Goal: Task Accomplishment & Management: Use online tool/utility

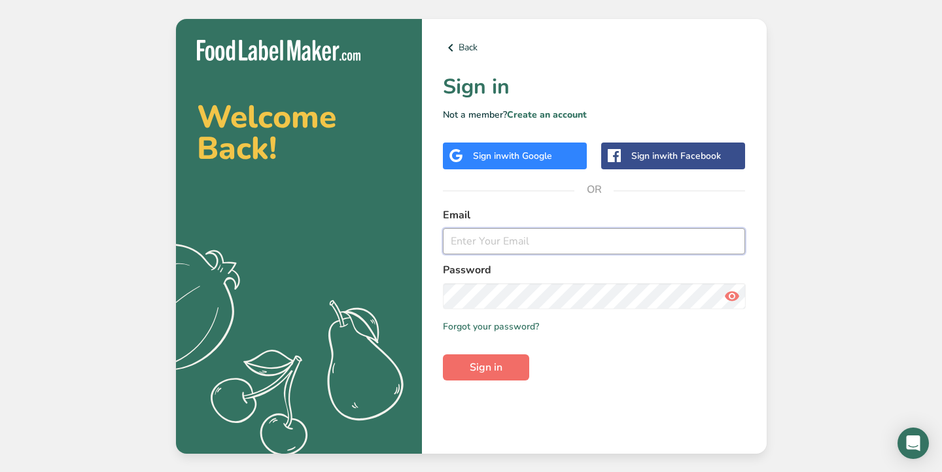
type input "[EMAIL_ADDRESS][DOMAIN_NAME]"
click at [501, 369] on span "Sign in" at bounding box center [486, 368] width 33 height 16
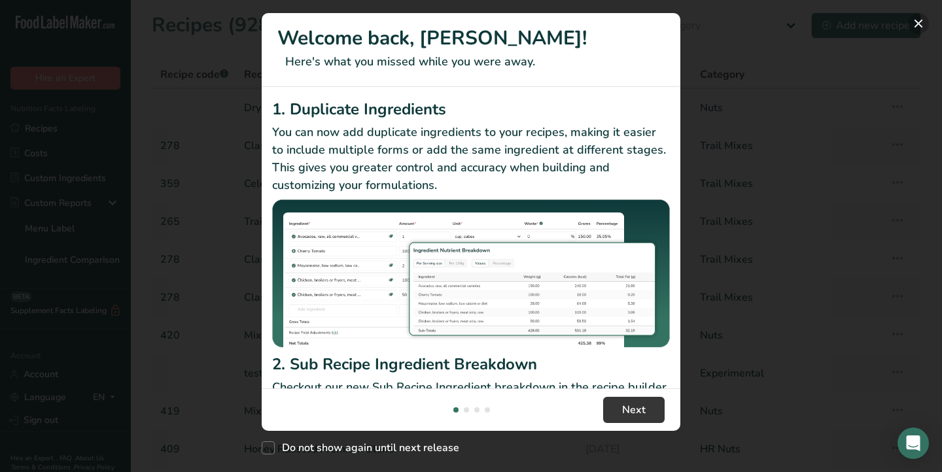
click at [920, 21] on button "New Features" at bounding box center [918, 23] width 21 height 21
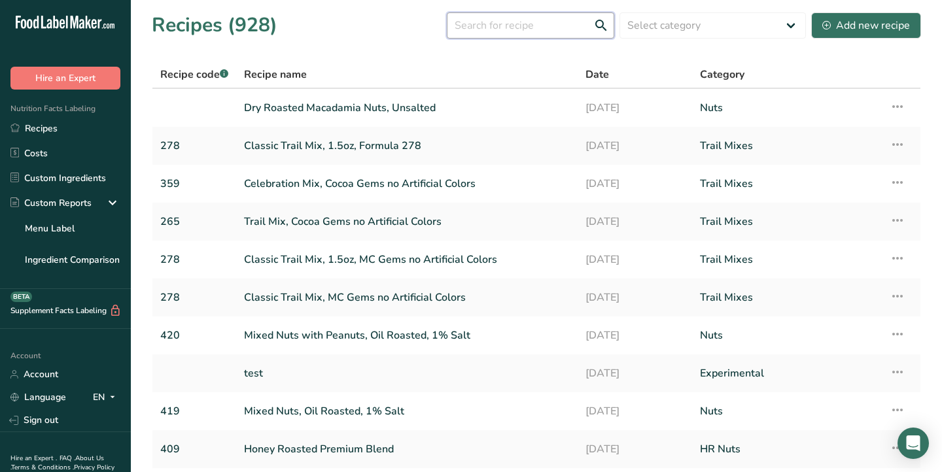
click at [522, 27] on input "text" at bounding box center [531, 25] width 168 height 26
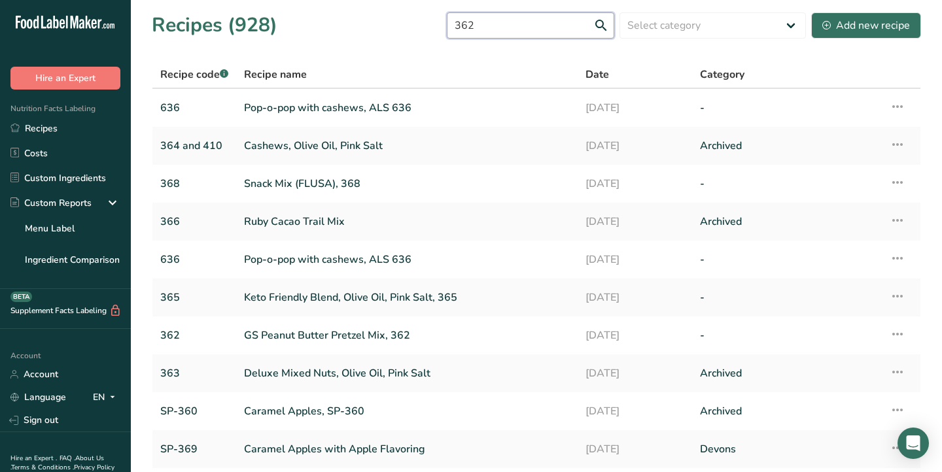
click at [531, 26] on input "362" at bounding box center [531, 25] width 168 height 26
type input "362"
click at [312, 330] on link "GS Peanut Butter Pretzel Mix, 362" at bounding box center [407, 335] width 326 height 27
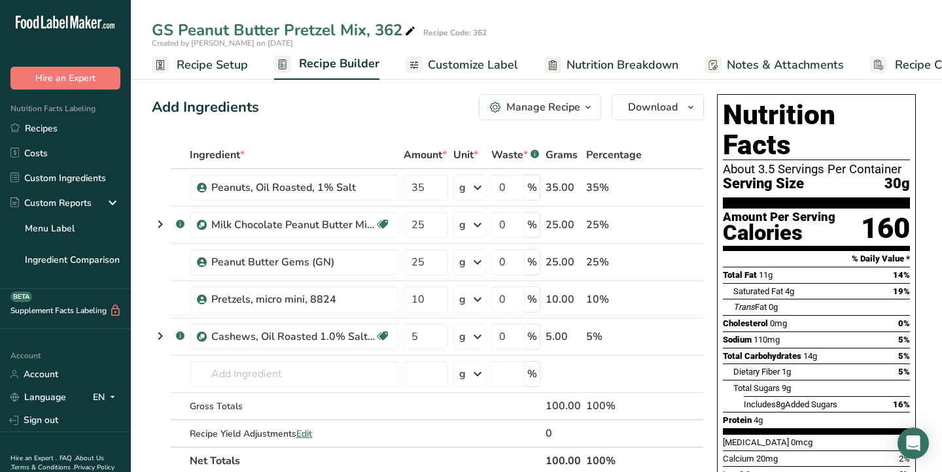
click at [467, 62] on span "Customize Label" at bounding box center [473, 65] width 90 height 18
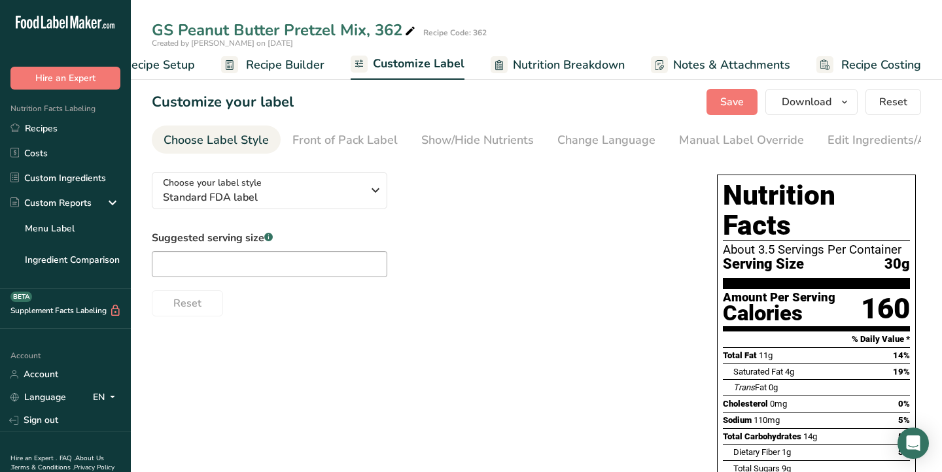
scroll to position [0, 53]
click at [293, 273] on input "text" at bounding box center [270, 264] width 236 height 26
click at [243, 270] on input "text" at bounding box center [270, 264] width 236 height 26
type input "1/4 cup"
click at [489, 141] on div "Show/Hide Nutrients" at bounding box center [477, 141] width 113 height 18
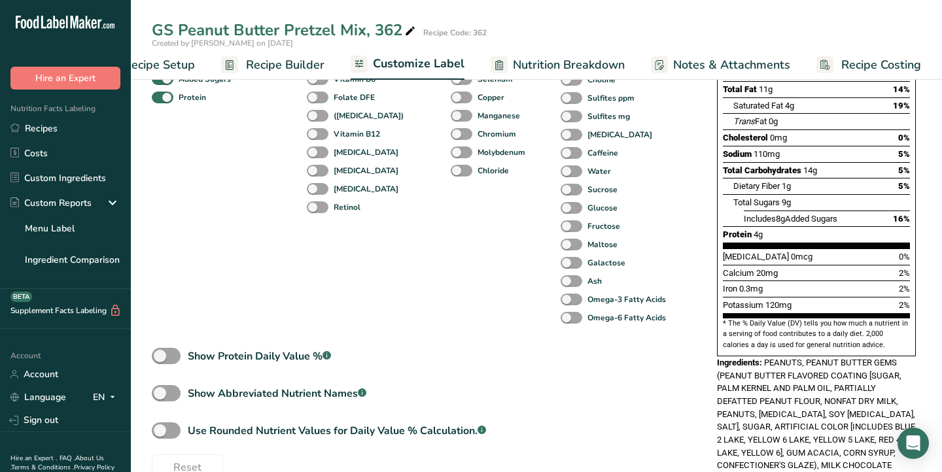
scroll to position [270, 0]
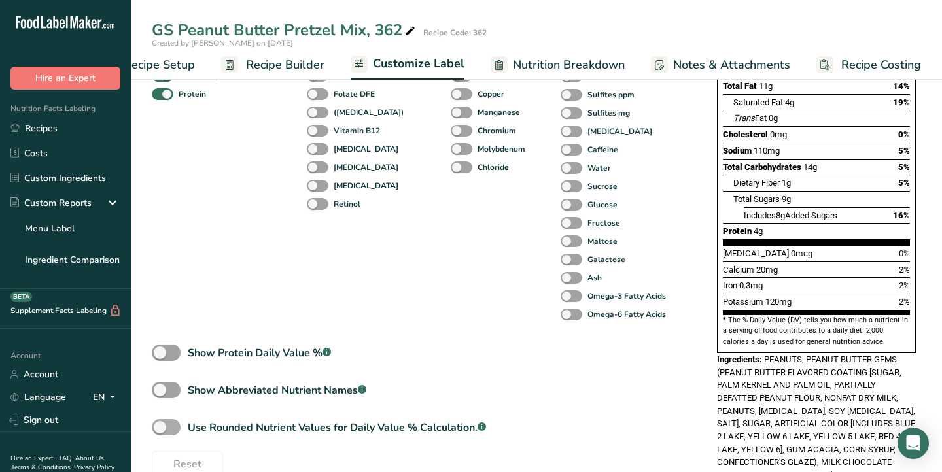
click at [160, 432] on span at bounding box center [166, 427] width 29 height 16
click at [160, 432] on input "Use Rounded Nutrient Values for Daily Value % Calculation. .a-a{fill:#347362;}.…" at bounding box center [156, 427] width 9 height 9
checkbox input "true"
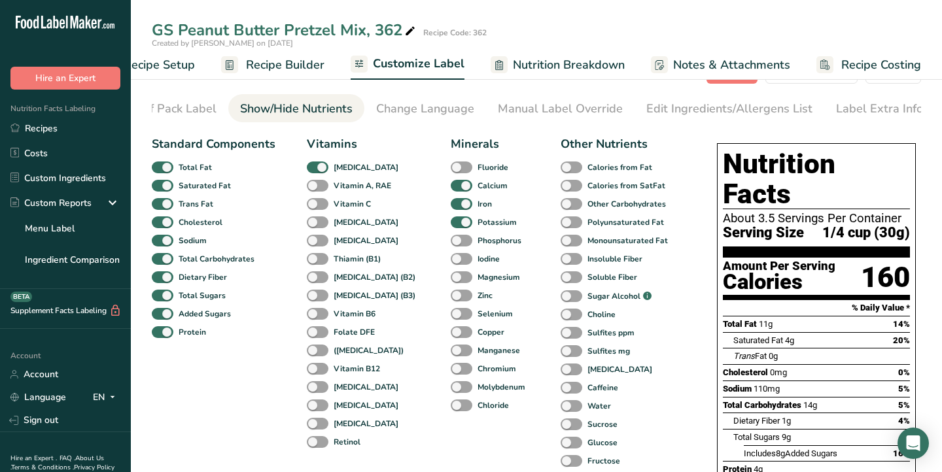
scroll to position [0, 0]
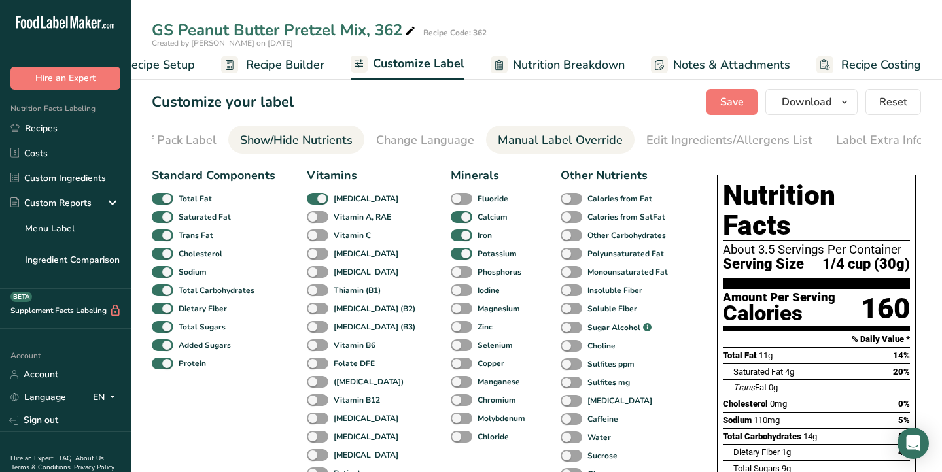
click at [545, 143] on div "Manual Label Override" at bounding box center [560, 141] width 125 height 18
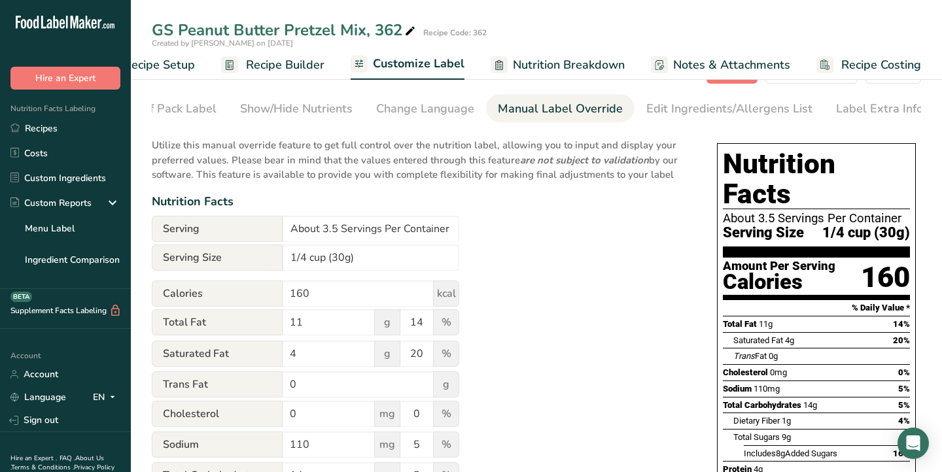
scroll to position [39, 0]
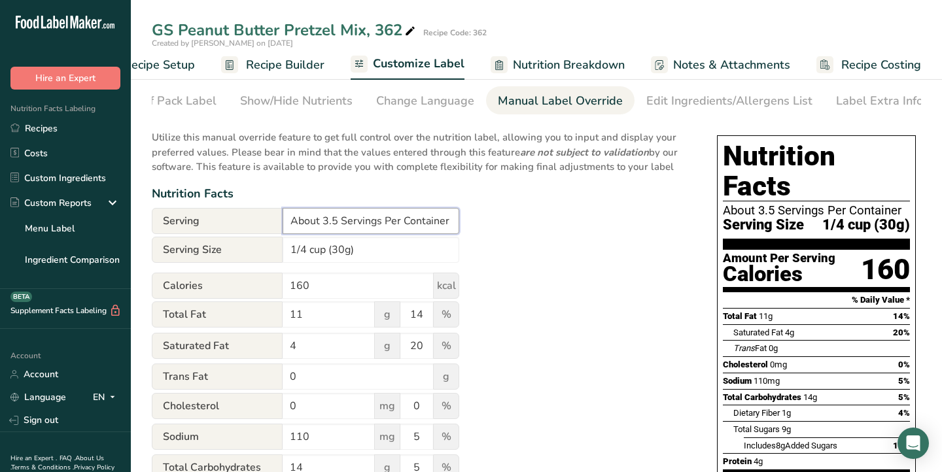
drag, startPoint x: 343, startPoint y: 226, endPoint x: 287, endPoint y: 226, distance: 55.6
click at [287, 226] on input "About 3.5 Servings Per Container" at bounding box center [371, 221] width 177 height 26
click at [338, 226] on input "About 3.5 Servings Per Container" at bounding box center [371, 221] width 177 height 26
drag, startPoint x: 339, startPoint y: 224, endPoint x: 271, endPoint y: 227, distance: 68.1
click at [271, 227] on div "Serving About 3.5 Servings Per Container" at bounding box center [306, 221] width 308 height 26
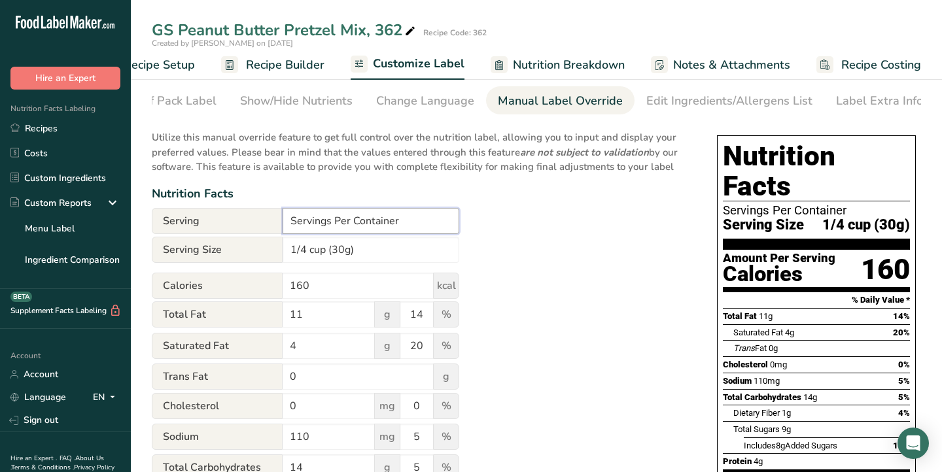
type input "Servings Per Container"
click at [503, 274] on div "Utilize this manual override feature to get full control over the nutrition lab…" at bounding box center [421, 442] width 539 height 641
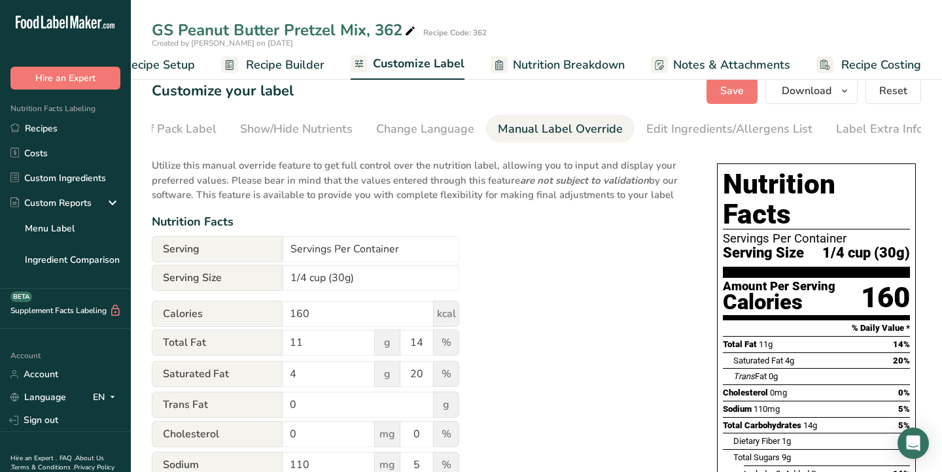
scroll to position [0, 0]
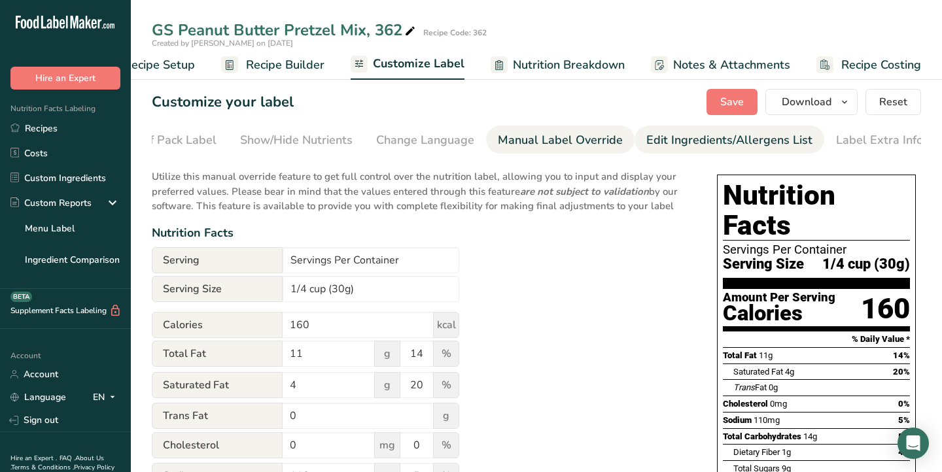
click at [671, 144] on div "Edit Ingredients/Allergens List" at bounding box center [730, 141] width 166 height 18
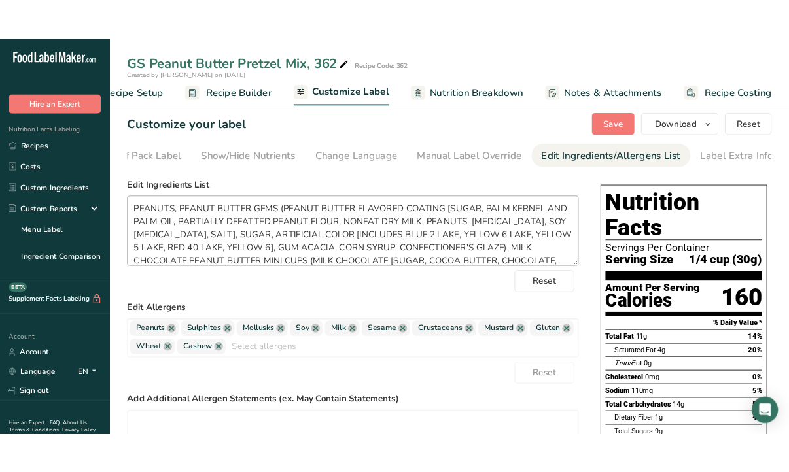
scroll to position [2, 0]
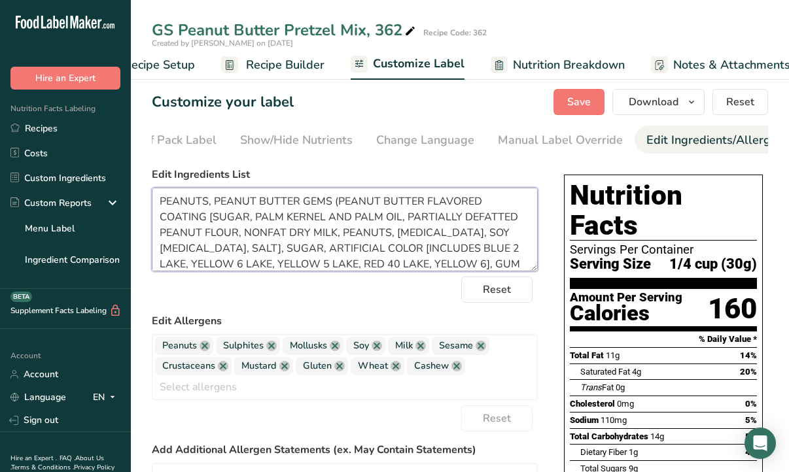
click at [403, 204] on textarea "PEANUTS, PEANUT BUTTER GEMS (PEANUT BUTTER FLAVORED COATING [SUGAR, PALM KERNEL…" at bounding box center [345, 230] width 386 height 84
click at [436, 207] on textarea "PEANUTS, PEANUT BUTTER GEMS (PEANUT FLAVORED COATING [SUGAR, PALM KERNEL AND PA…" at bounding box center [345, 230] width 386 height 84
click at [337, 237] on textarea "PEANUTS, PEANUT BUTTER GEMS (PEANUT FLAVORED CONFECTIONERY COATING [SUGAR, PALM…" at bounding box center [345, 230] width 386 height 84
click at [287, 251] on textarea "PEANUTS, PEANUT BUTTER GEMS (PEANUT FLAVORED CONFECTIONERY COATING [SUGAR, PALM…" at bounding box center [345, 230] width 386 height 84
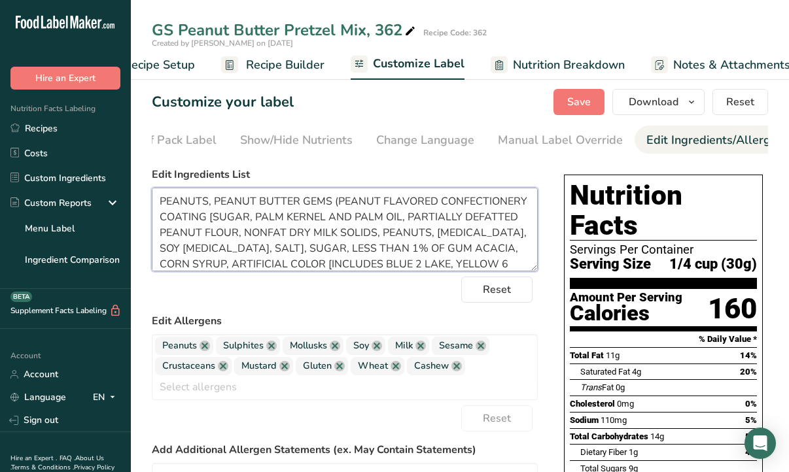
click at [195, 268] on textarea "PEANUTS, PEANUT BUTTER GEMS (PEANUT FLAVORED CONFECTIONERY COATING [SUGAR, PALM…" at bounding box center [345, 230] width 386 height 84
click at [160, 265] on textarea "PEANUTS, PEANUT BUTTER GEMS (PEANUT FLAVORED CONFECTIONERY COATING [SUGAR, PALM…" at bounding box center [345, 230] width 386 height 84
click at [194, 268] on textarea "PEANUTS, PEANUT BUTTER GEMS (PEANUT FLAVORED CONFECTIONERY COATING [SUGAR, PALM…" at bounding box center [345, 230] width 386 height 84
click at [232, 264] on textarea "PEANUTS, PEANUT BUTTER GEMS (PEANUT FLAVORED CONFECTIONERY COATING [SUGAR, PALM…" at bounding box center [345, 230] width 386 height 84
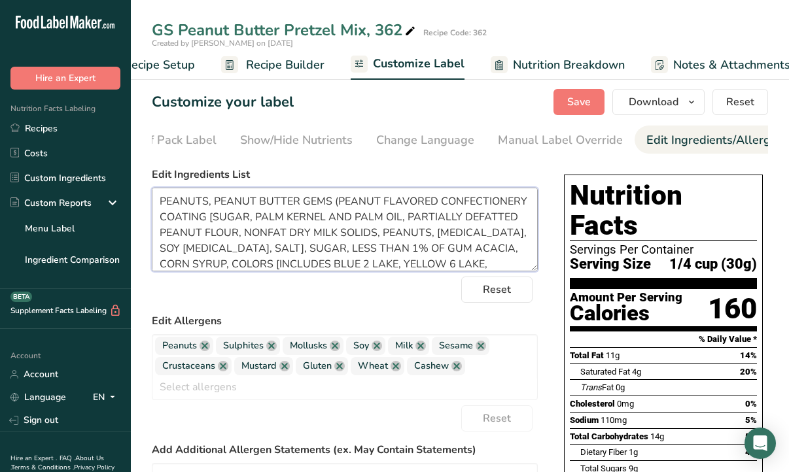
click at [232, 264] on textarea "PEANUTS, PEANUT BUTTER GEMS (PEANUT FLAVORED CONFECTIONERY COATING [SUGAR, PALM…" at bounding box center [345, 230] width 386 height 84
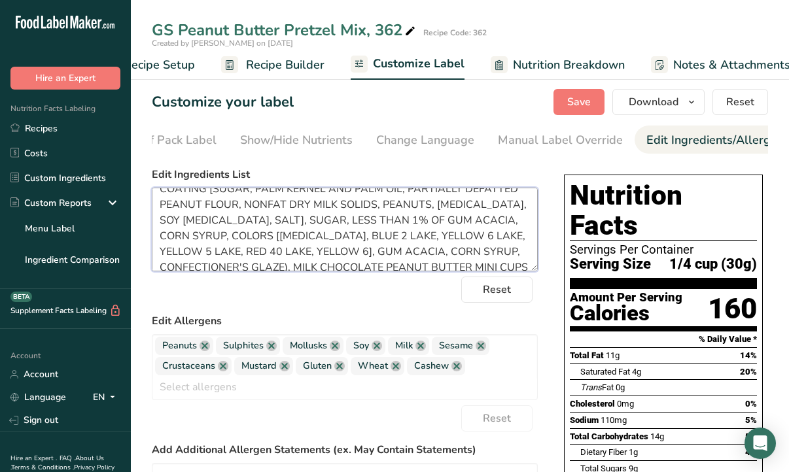
scroll to position [34, 0]
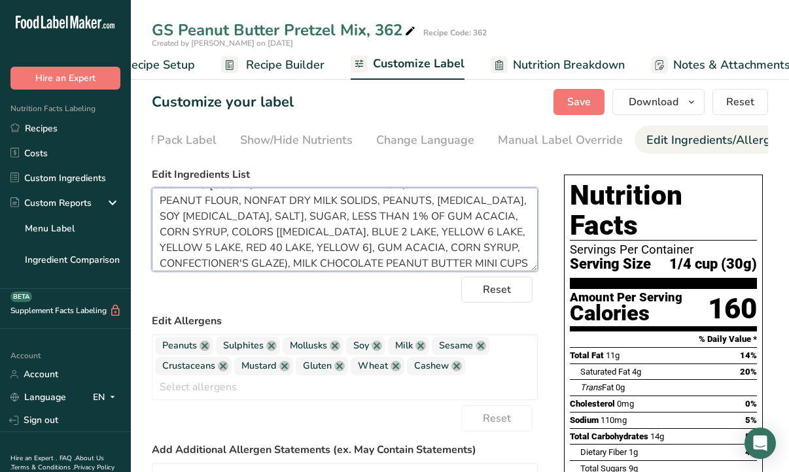
drag, startPoint x: 187, startPoint y: 253, endPoint x: 458, endPoint y: 233, distance: 271.6
click at [458, 233] on textarea "PEANUTS, PEANUT BUTTER GEMS (PEANUT FLAVORED CONFECTIONERY COATING [SUGAR, PALM…" at bounding box center [345, 230] width 386 height 84
drag, startPoint x: 213, startPoint y: 254, endPoint x: 306, endPoint y: 235, distance: 95.5
click at [306, 235] on textarea "PEANUTS, PEANUT BUTTER GEMS (PEANUT FLAVORED CONFECTIONERY COATING [SUGAR, PALM…" at bounding box center [345, 230] width 386 height 84
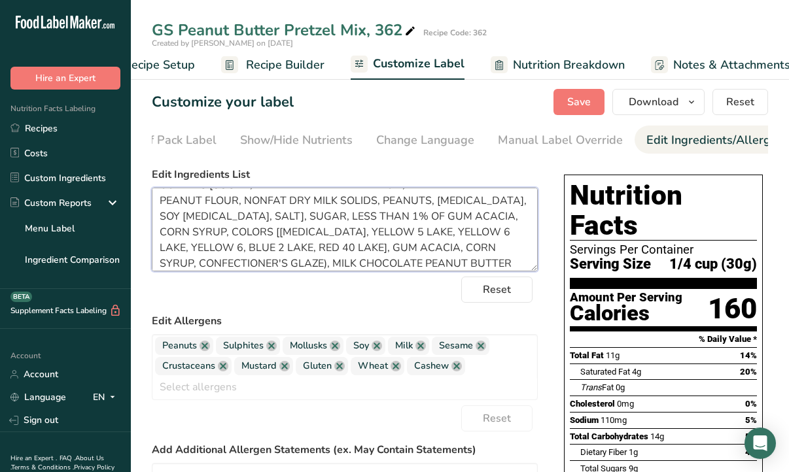
drag, startPoint x: 281, startPoint y: 269, endPoint x: 312, endPoint y: 247, distance: 37.6
click at [312, 247] on textarea "PEANUTS, PEANUT BUTTER GEMS (PEANUT FLAVORED CONFECTIONERY COATING [SUGAR, PALM…" at bounding box center [345, 230] width 386 height 84
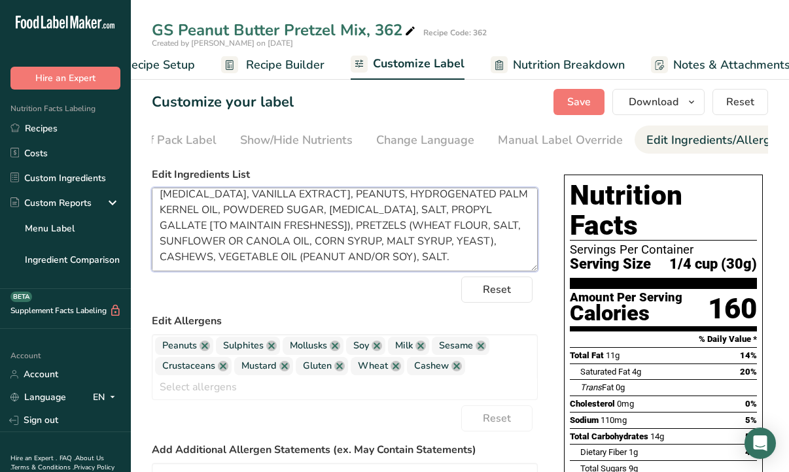
scroll to position [136, 0]
type textarea "PEANUTS, PEANUT BUTTER GEMS (PEANUT FLAVORED CONFECTIONERY COATING [SUGAR, PALM…"
click at [272, 351] on link at bounding box center [271, 346] width 10 height 10
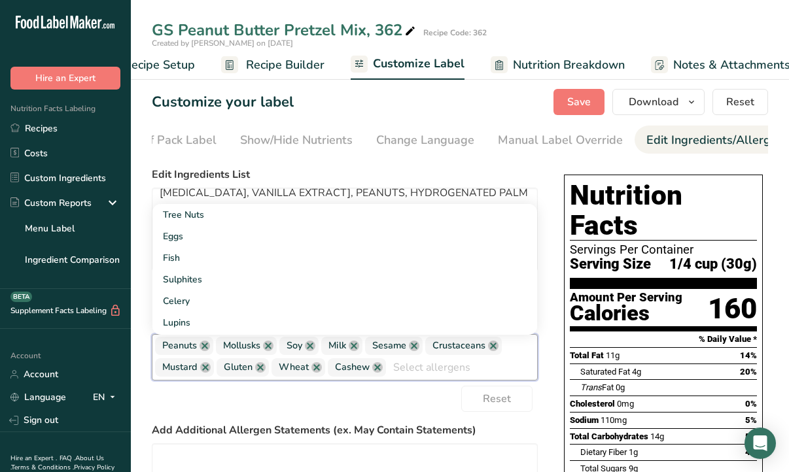
click at [272, 351] on link at bounding box center [268, 346] width 10 height 10
click at [351, 349] on link at bounding box center [351, 346] width 10 height 10
click at [367, 350] on link at bounding box center [369, 346] width 10 height 10
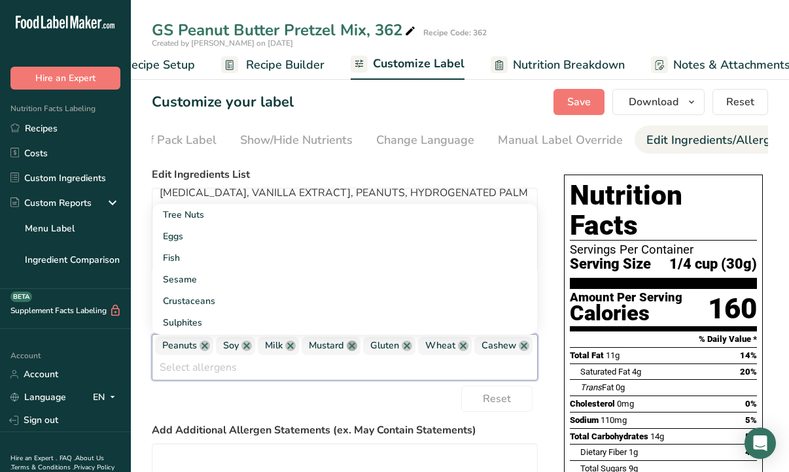
click at [355, 351] on link at bounding box center [352, 346] width 10 height 10
click at [348, 351] on link at bounding box center [345, 346] width 10 height 10
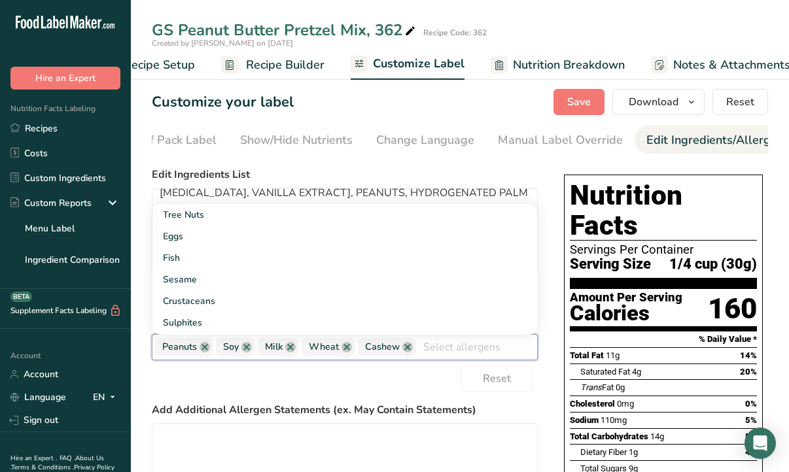
click at [418, 382] on div "Reset" at bounding box center [345, 379] width 386 height 26
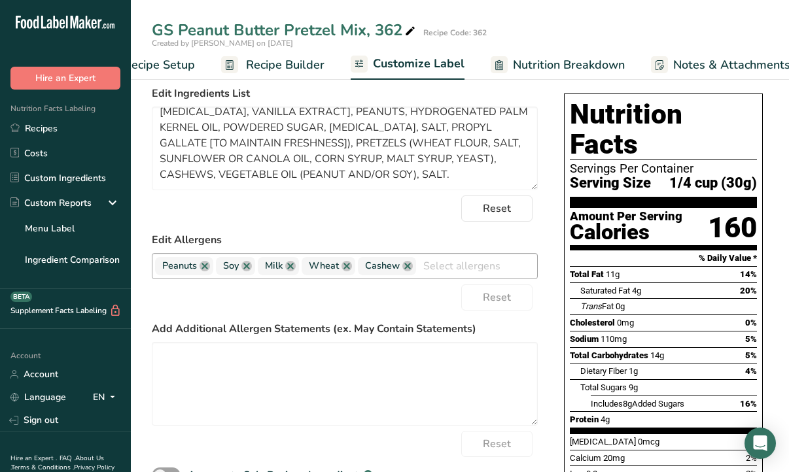
scroll to position [80, 0]
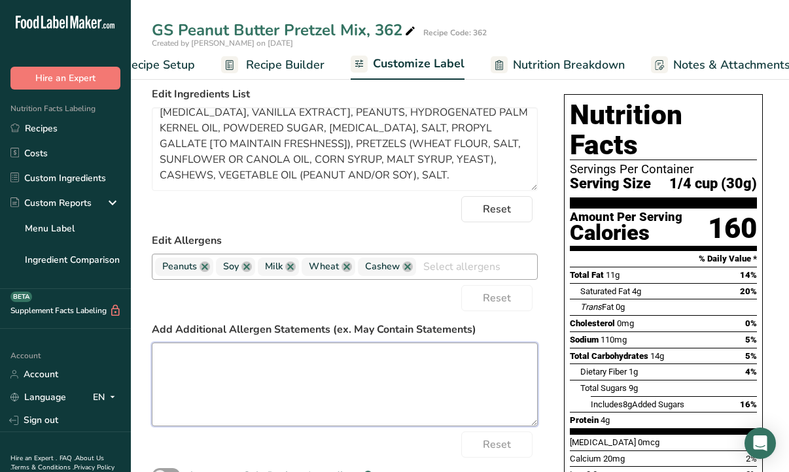
click at [247, 376] on textarea at bounding box center [345, 385] width 386 height 84
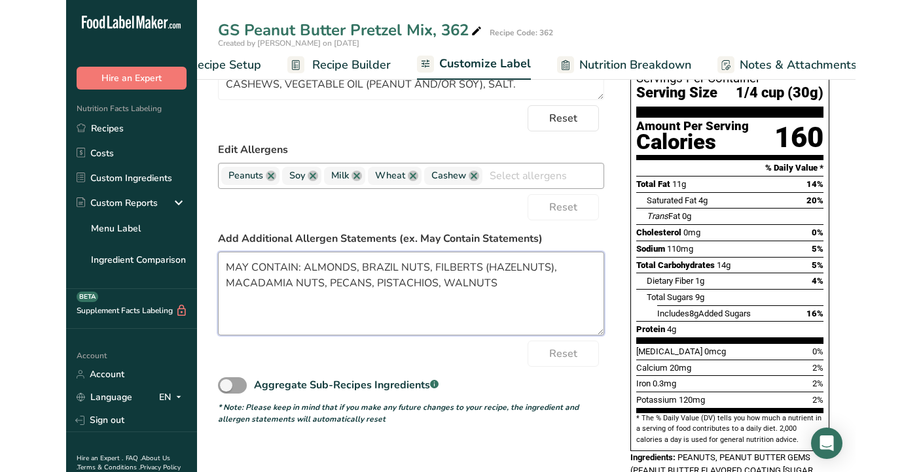
scroll to position [173, 0]
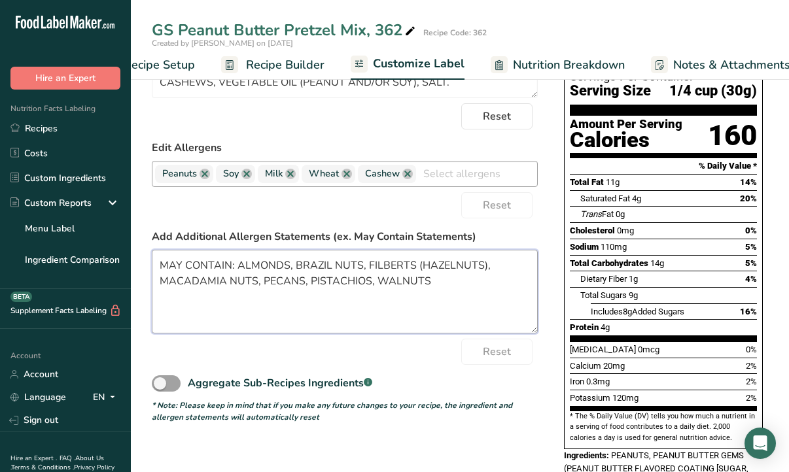
type textarea "MAY CONTAIN: ALMONDS, BRAZIL NUTS, FILBERTS (HAZELNUTS), MACADAMIA NUTS, PECANS…"
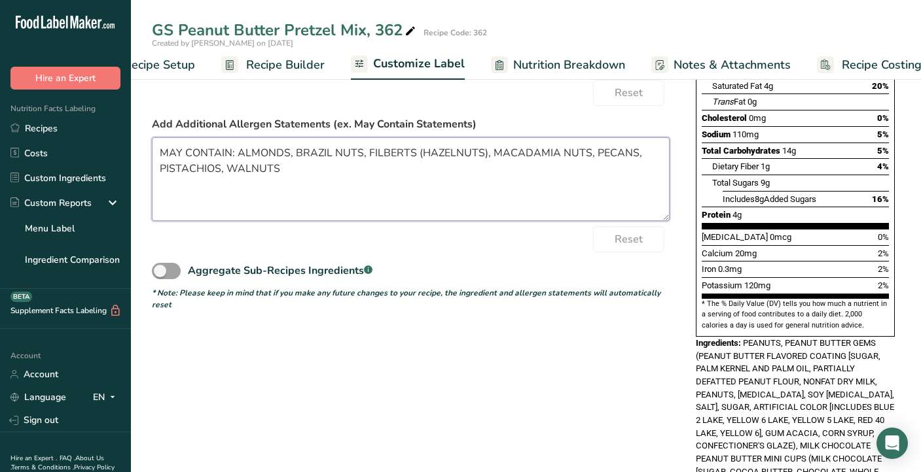
scroll to position [0, 0]
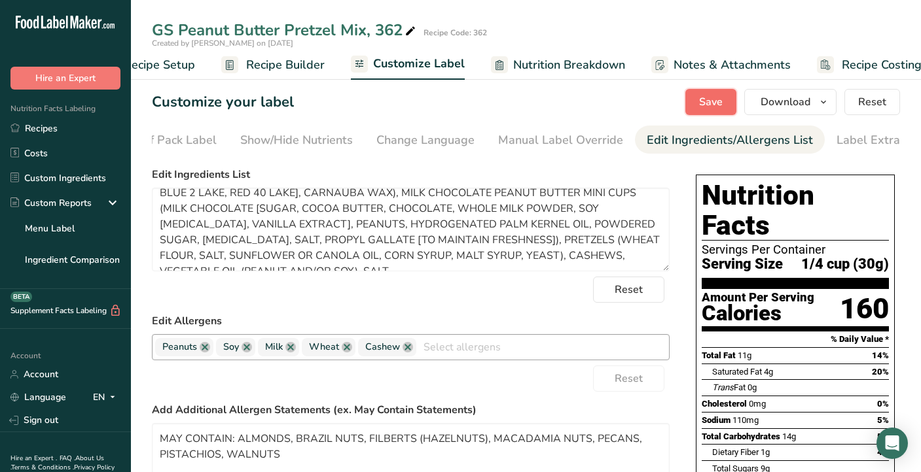
click at [714, 101] on span "Save" at bounding box center [711, 102] width 24 height 16
